Goal: Task Accomplishment & Management: Complete application form

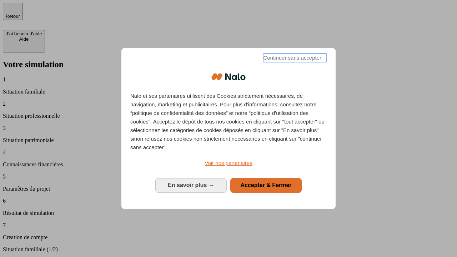
click at [294, 59] on span "Continuer sans accepter →" at bounding box center [295, 58] width 64 height 9
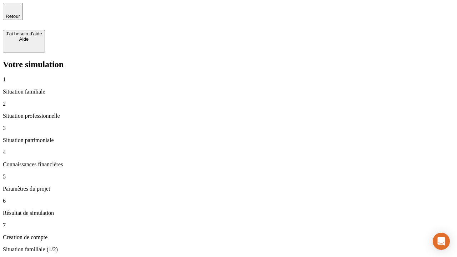
type input "30 000"
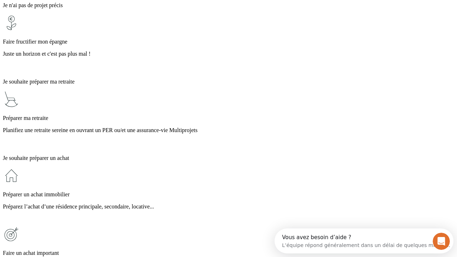
scroll to position [6, 0]
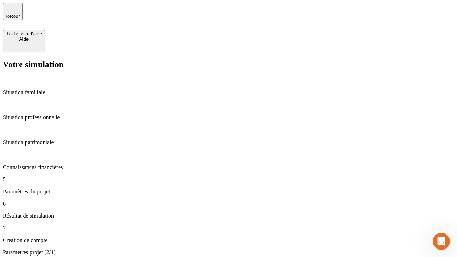
type input "25"
type input "1 000"
type input "640"
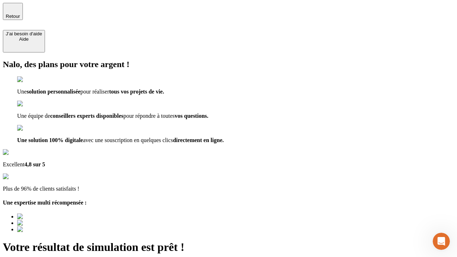
type input "[EMAIL_ADDRESS][PERSON_NAME][DOMAIN_NAME]"
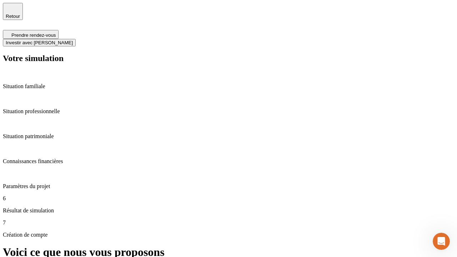
click at [73, 40] on span "Investir avec [PERSON_NAME]" at bounding box center [39, 42] width 67 height 5
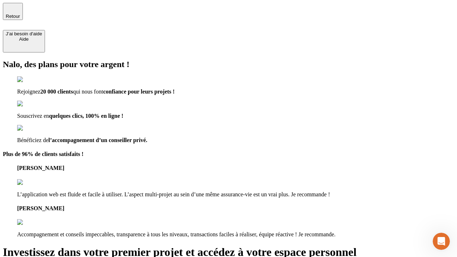
type input "[EMAIL_ADDRESS][PERSON_NAME][DOMAIN_NAME]"
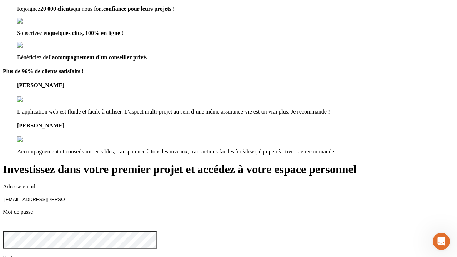
scroll to position [22, 0]
